Goal: Information Seeking & Learning: Learn about a topic

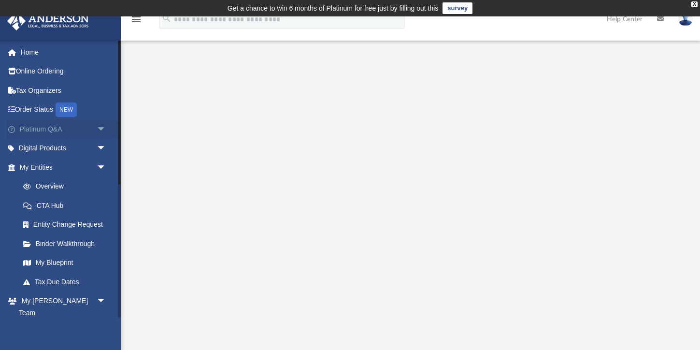
click at [43, 128] on link "Platinum Q&A arrow_drop_down" at bounding box center [64, 128] width 114 height 19
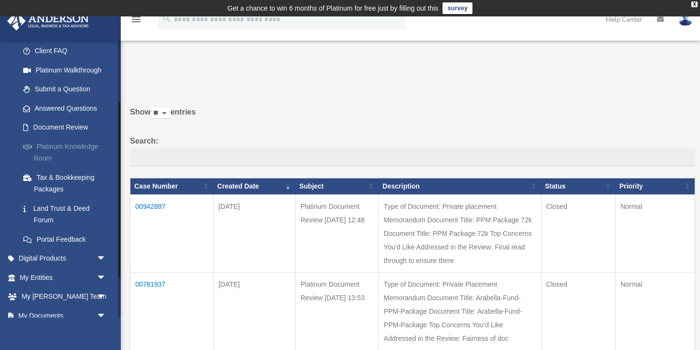
scroll to position [98, 0]
click at [48, 143] on link "Platinum Knowledge Room" at bounding box center [67, 151] width 107 height 31
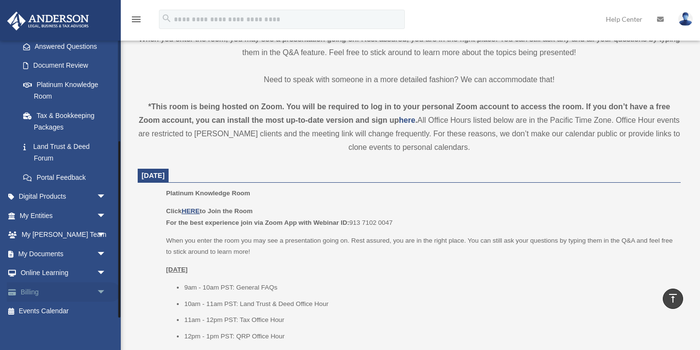
scroll to position [158, 0]
click at [67, 269] on link "Online Learning arrow_drop_down" at bounding box center [64, 273] width 114 height 19
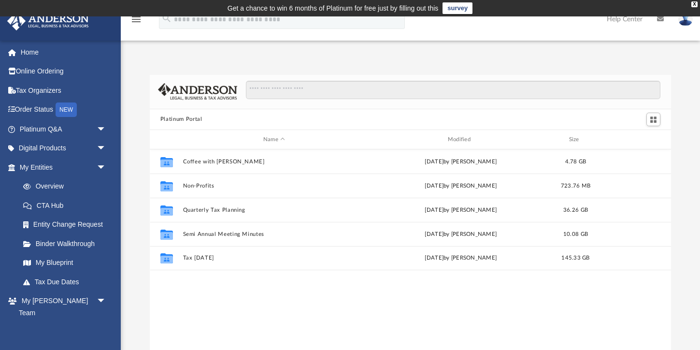
scroll to position [220, 521]
click at [692, 5] on div "X" at bounding box center [694, 4] width 6 height 6
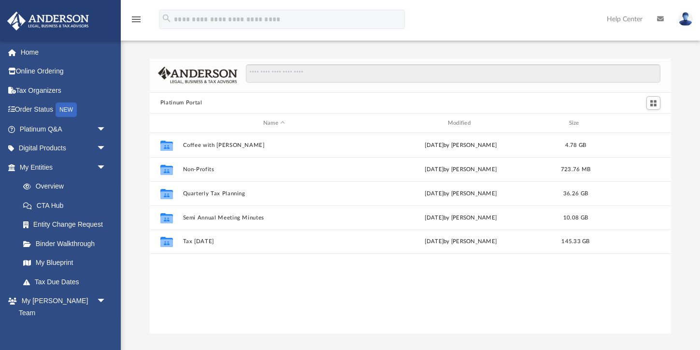
scroll to position [0, 0]
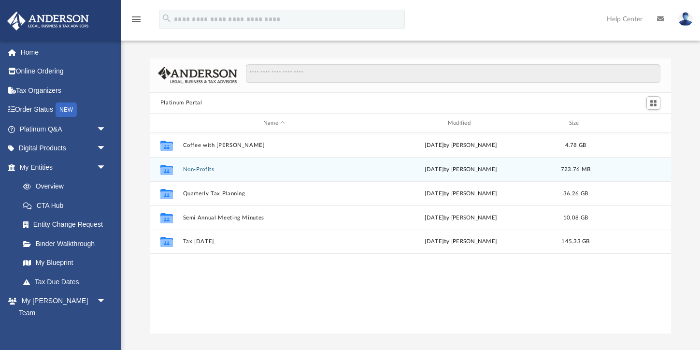
click at [196, 169] on button "Non-Profits" at bounding box center [274, 169] width 183 height 6
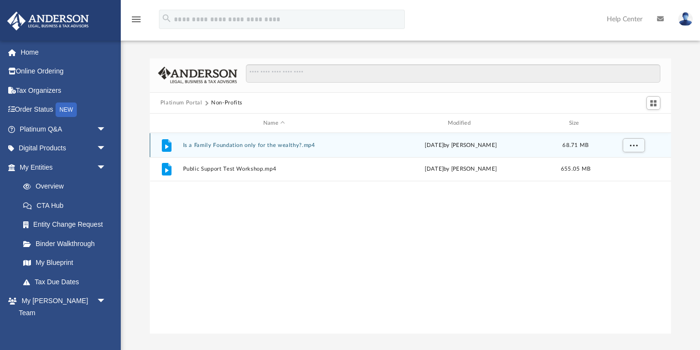
click at [247, 145] on button "Is a Family Foundation only for the wealthy?.mp4" at bounding box center [274, 145] width 183 height 6
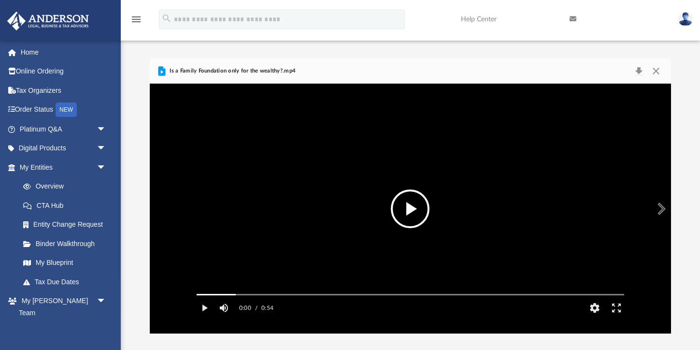
click at [409, 209] on button "File preview" at bounding box center [410, 208] width 39 height 39
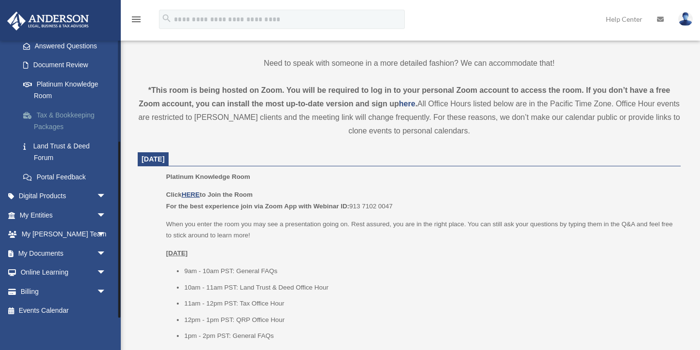
scroll to position [158, 0]
click at [99, 268] on span "arrow_drop_down" at bounding box center [106, 274] width 19 height 20
click at [52, 287] on link "Courses" at bounding box center [67, 292] width 107 height 19
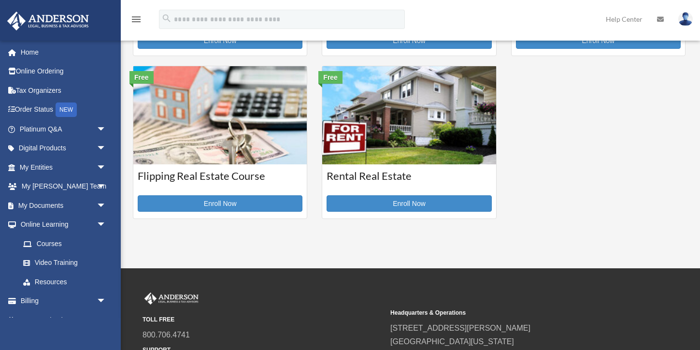
scroll to position [316, 0]
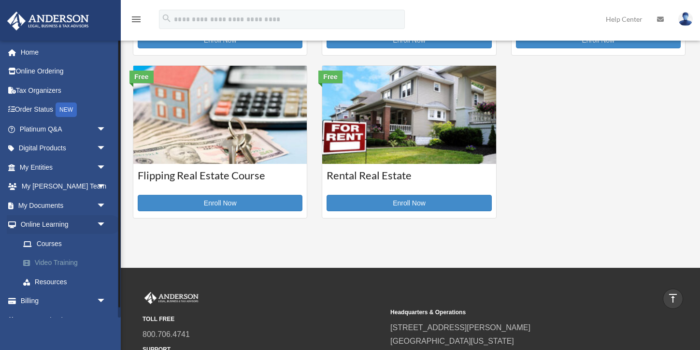
click at [67, 262] on link "Video Training" at bounding box center [67, 262] width 107 height 19
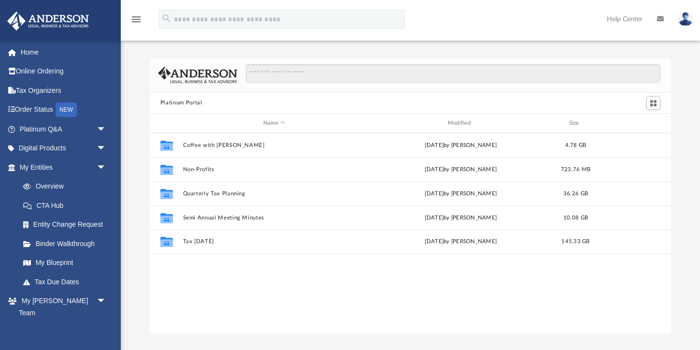
scroll to position [220, 521]
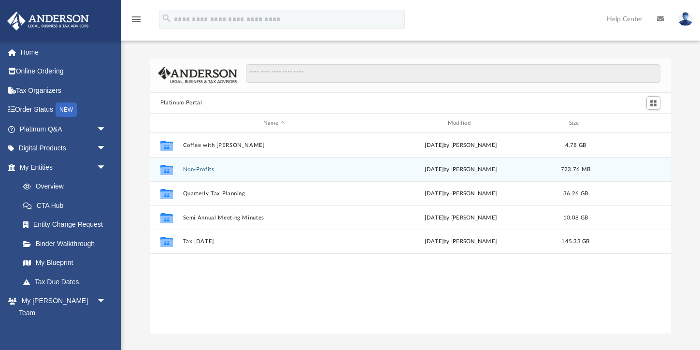
click at [197, 172] on button "Non-Profits" at bounding box center [274, 169] width 183 height 6
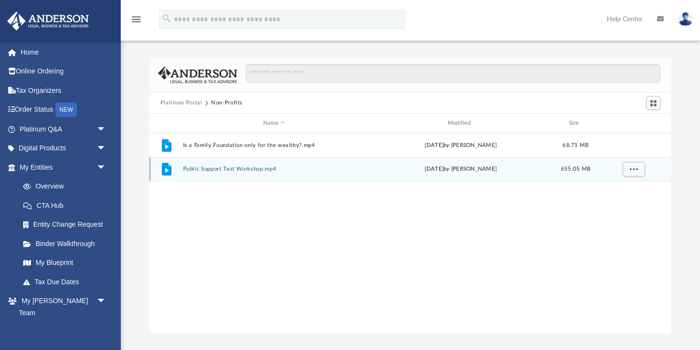
click at [197, 172] on button "Public Support Test Workshop.mp4" at bounding box center [274, 169] width 183 height 6
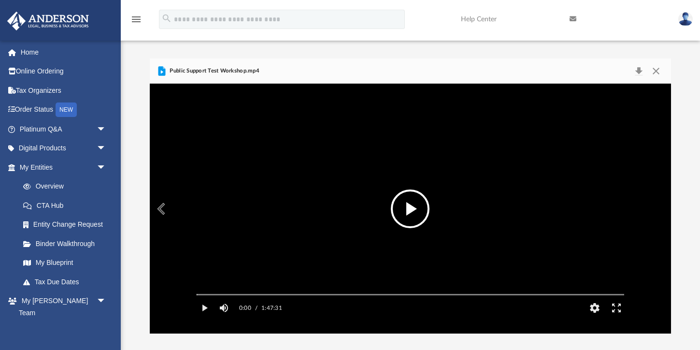
click at [410, 205] on button "File preview" at bounding box center [410, 208] width 39 height 39
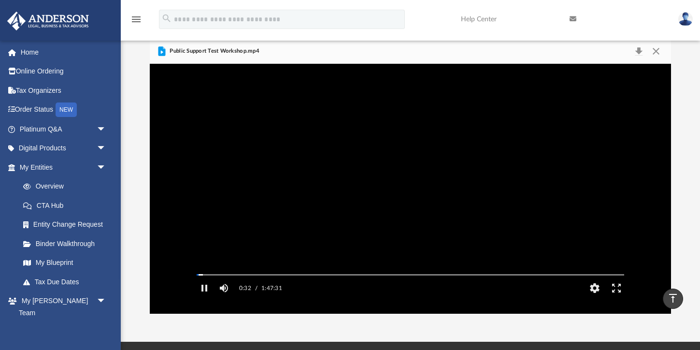
scroll to position [16, 0]
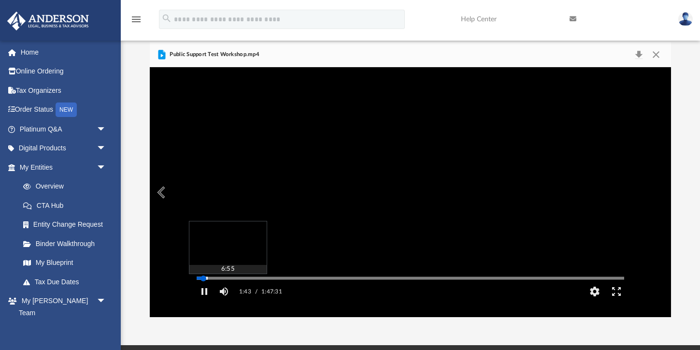
drag, startPoint x: 207, startPoint y: 293, endPoint x: 225, endPoint y: 292, distance: 17.9
click at [225, 282] on div "Media Slider" at bounding box center [410, 278] width 443 height 8
drag, startPoint x: 207, startPoint y: 291, endPoint x: 214, endPoint y: 291, distance: 6.8
click at [214, 291] on div "Autoplay Disabled Speed Normal Quality Auto Subtitles/CC Off Audio Autoplay Dis…" at bounding box center [410, 191] width 521 height 249
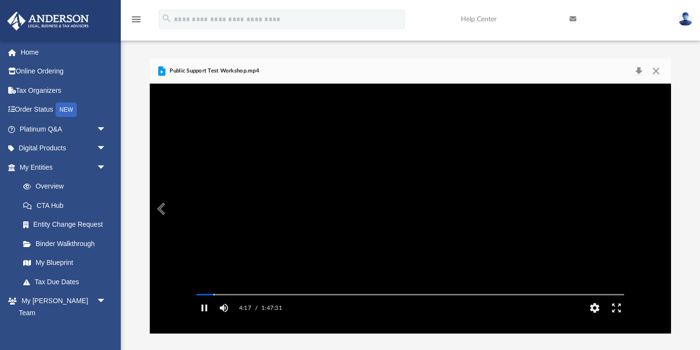
scroll to position [0, 0]
click at [101, 127] on span "arrow_drop_down" at bounding box center [106, 129] width 19 height 20
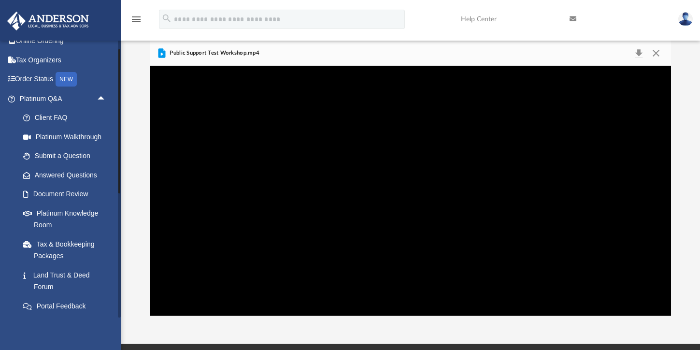
scroll to position [29, 0]
click at [48, 115] on link "Client FAQ" at bounding box center [67, 118] width 107 height 19
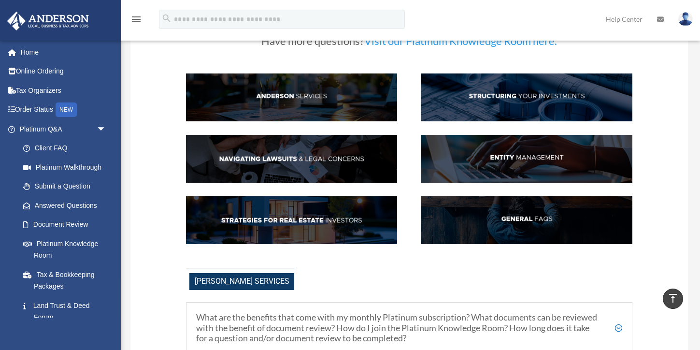
scroll to position [57, 0]
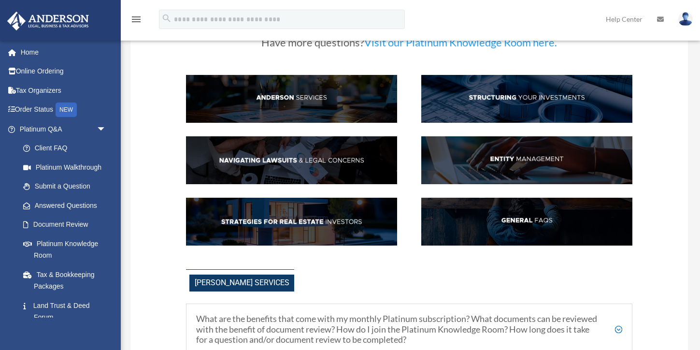
click at [524, 222] on img at bounding box center [526, 222] width 211 height 48
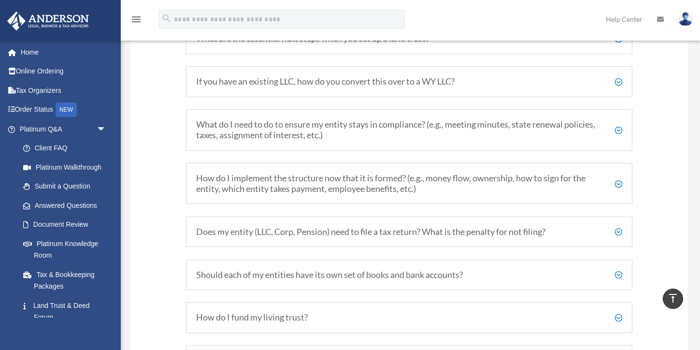
scroll to position [1318, 0]
click at [342, 225] on h5 "Does my entity (LLC, Corp, Pension) need to file a tax return? What is the pena…" at bounding box center [409, 230] width 426 height 11
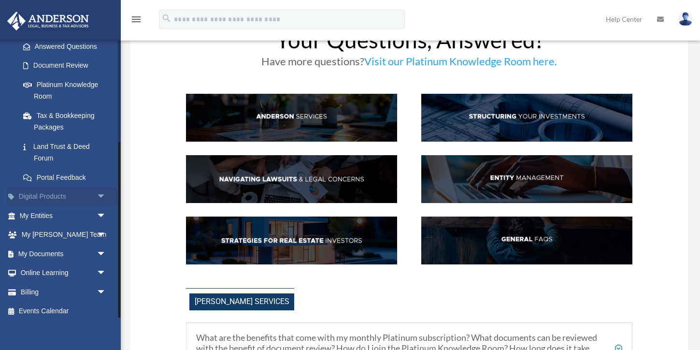
scroll to position [158, 0]
click at [101, 268] on span "arrow_drop_down" at bounding box center [106, 274] width 19 height 20
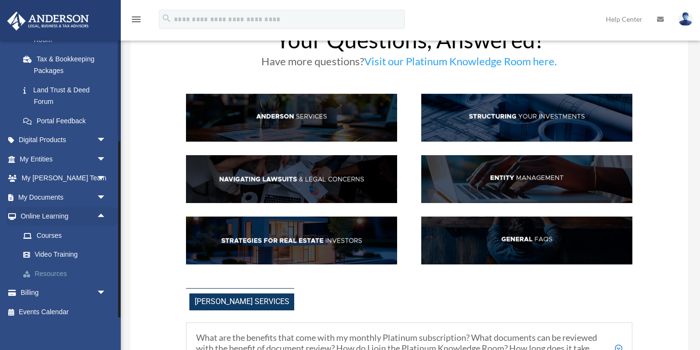
scroll to position [215, 0]
click at [48, 228] on link "Courses" at bounding box center [67, 235] width 107 height 19
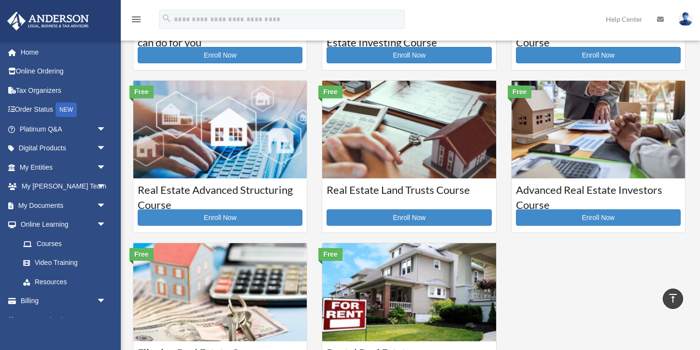
scroll to position [115, 0]
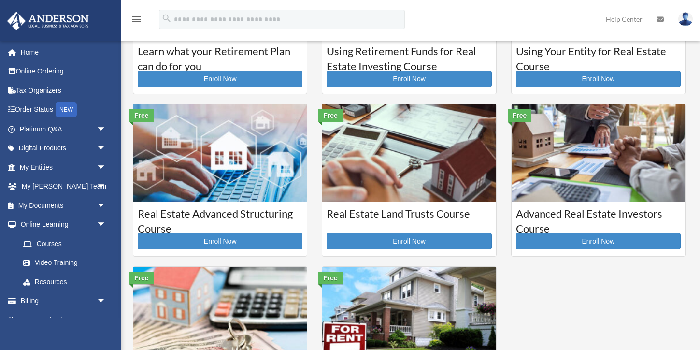
click at [221, 143] on img at bounding box center [219, 153] width 173 height 98
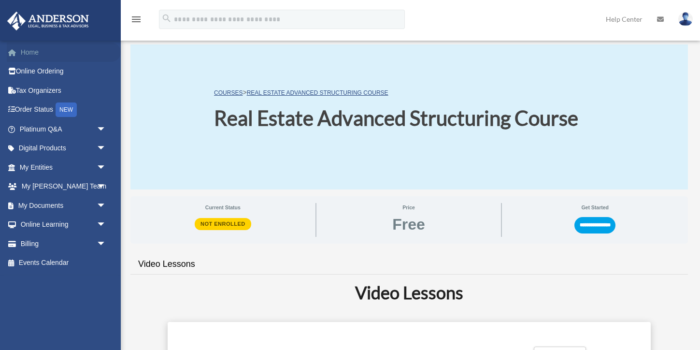
click at [36, 55] on link "Home" at bounding box center [64, 52] width 114 height 19
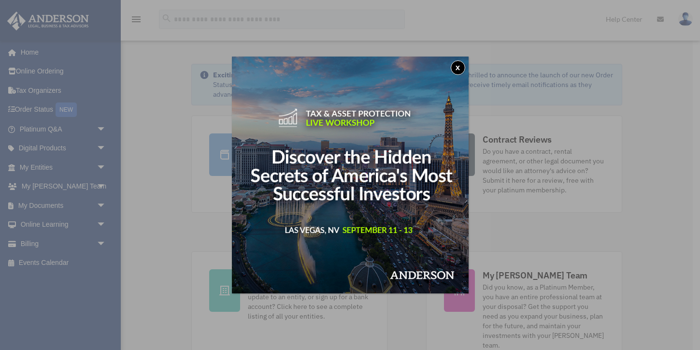
click at [458, 69] on button "x" at bounding box center [458, 67] width 14 height 14
